Goal: Navigation & Orientation: Find specific page/section

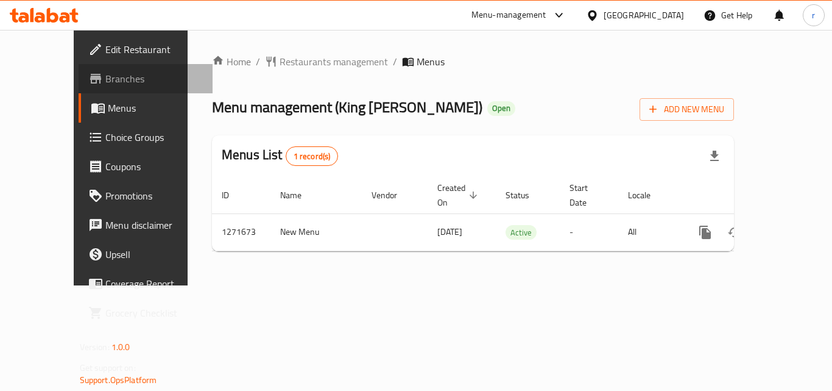
click at [105, 80] on span "Branches" at bounding box center [153, 78] width 97 height 15
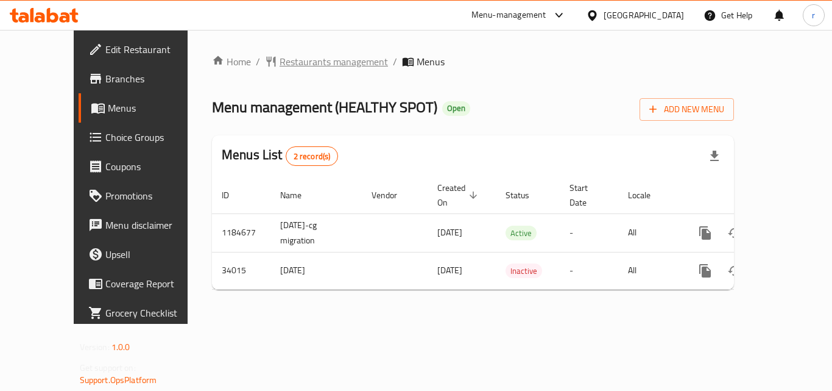
click at [280, 60] on span "Restaurants management" at bounding box center [334, 61] width 108 height 15
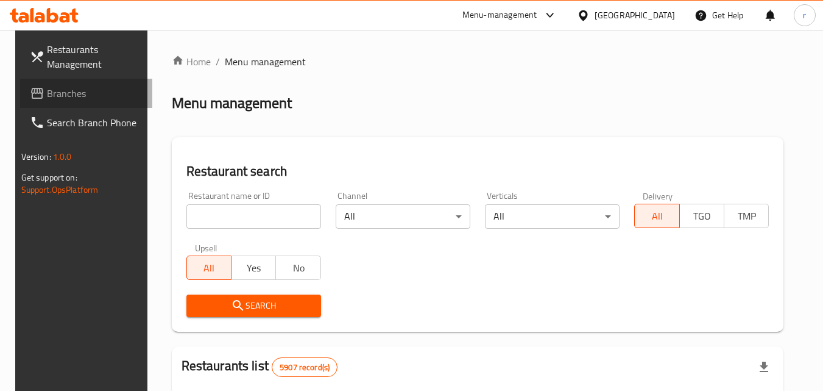
click at [53, 97] on span "Branches" at bounding box center [95, 93] width 96 height 15
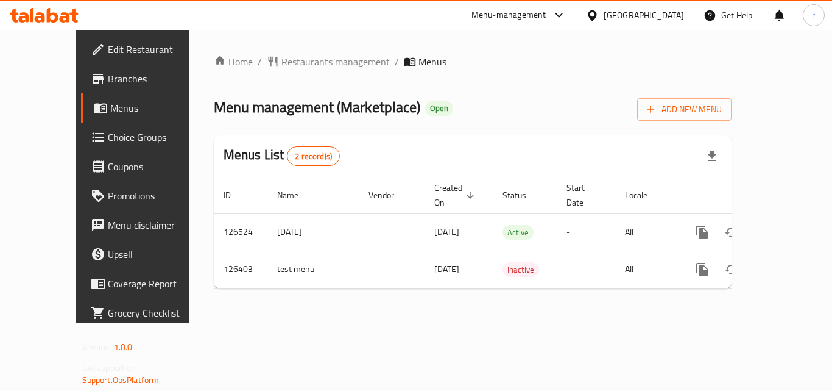
click at [282, 54] on span "Restaurants management" at bounding box center [336, 61] width 108 height 15
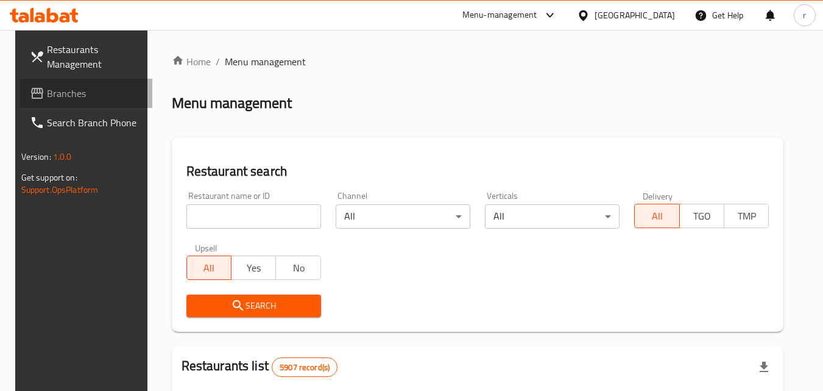
click at [83, 94] on span "Branches" at bounding box center [95, 93] width 96 height 15
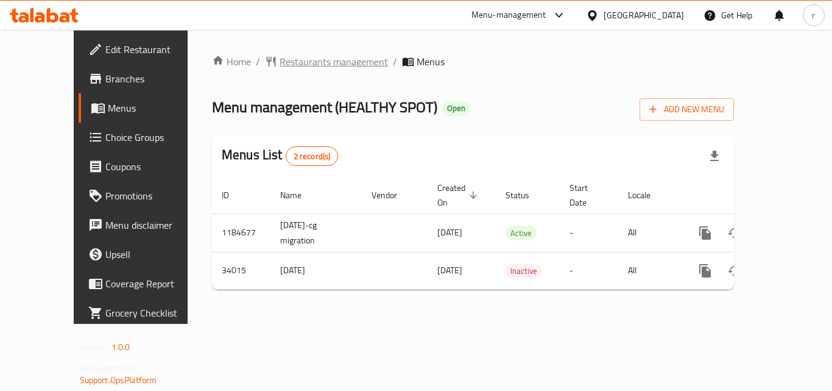
click at [280, 62] on span "Restaurants management" at bounding box center [334, 61] width 108 height 15
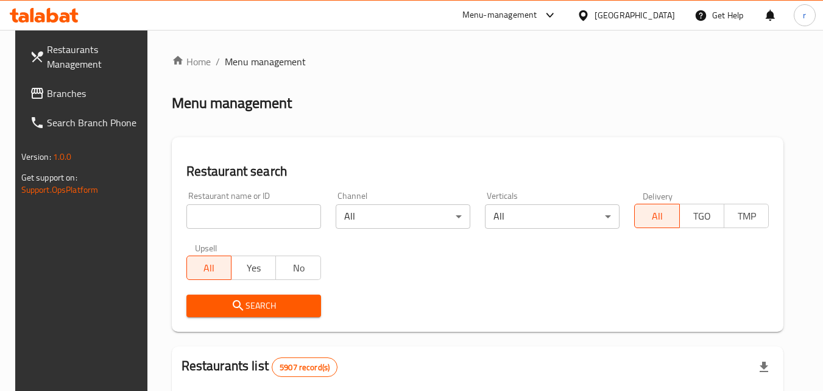
click at [651, 16] on div "Bahrain" at bounding box center [635, 15] width 80 height 13
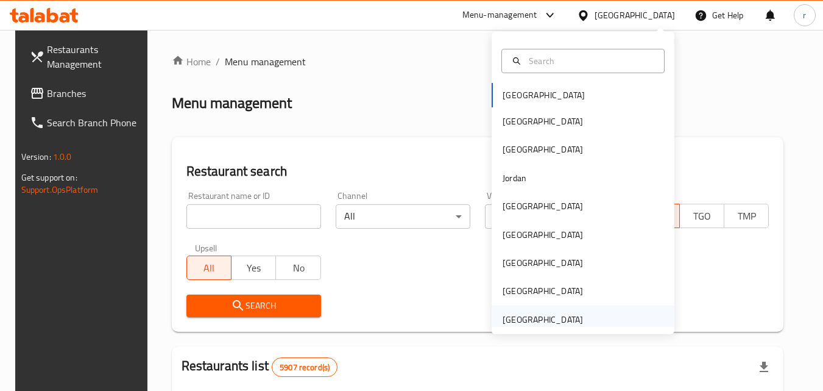
scroll to position [7, 0]
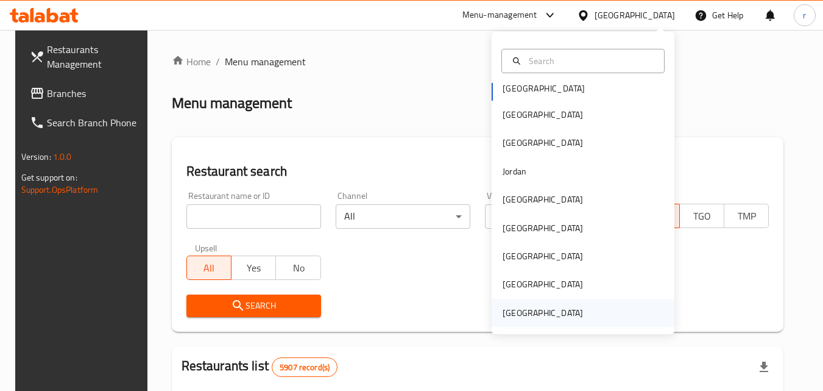
click at [577, 310] on div "United Arab Emirates" at bounding box center [543, 313] width 100 height 28
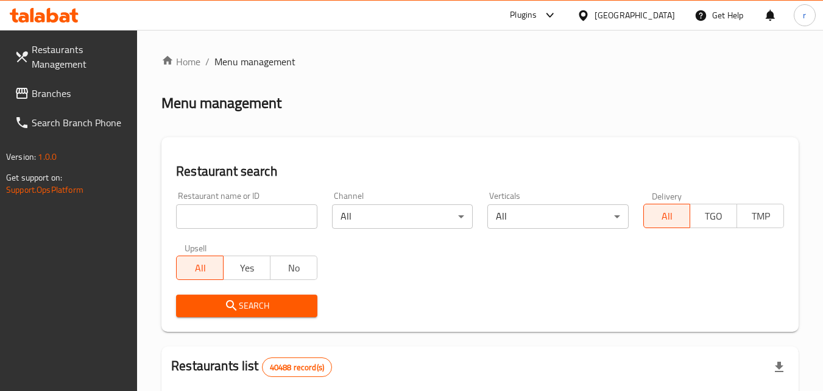
click at [52, 91] on span "Branches" at bounding box center [80, 93] width 96 height 15
